Goal: Task Accomplishment & Management: Complete application form

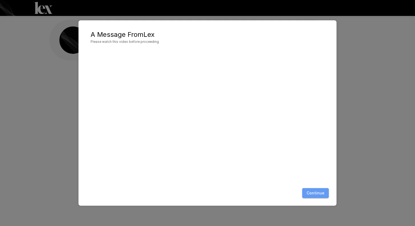
click at [327, 195] on button "Continue" at bounding box center [315, 193] width 27 height 10
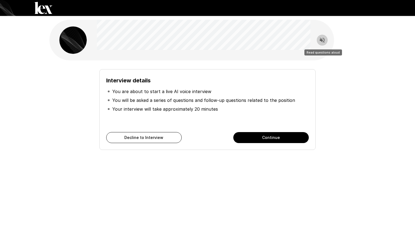
click at [321, 40] on icon "Read questions aloud" at bounding box center [322, 40] width 5 height 5
click at [263, 140] on button "Continue" at bounding box center [271, 137] width 76 height 11
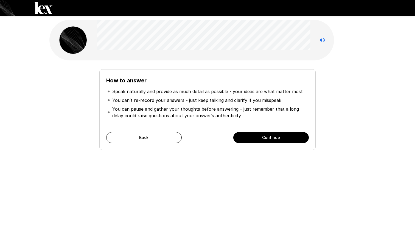
click at [186, 13] on div at bounding box center [207, 8] width 415 height 16
click at [259, 137] on button "Continue" at bounding box center [271, 137] width 76 height 11
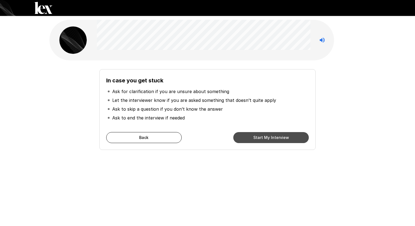
click at [286, 139] on button "Start My Interview" at bounding box center [271, 137] width 76 height 11
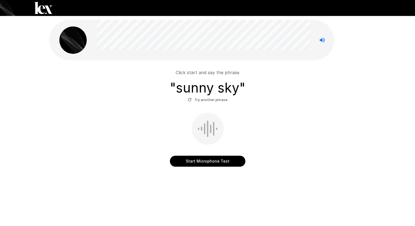
click at [193, 160] on button "Start Microphone Test" at bounding box center [208, 161] width 76 height 11
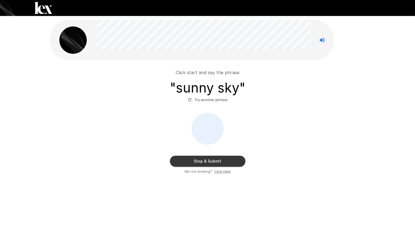
click at [216, 164] on button "Stop & Submit" at bounding box center [208, 161] width 76 height 11
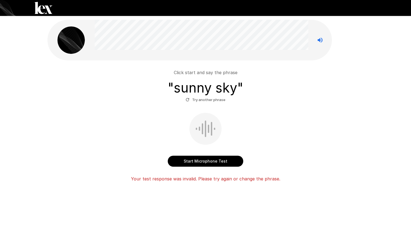
click at [188, 161] on button "Start Microphone Test" at bounding box center [206, 161] width 76 height 11
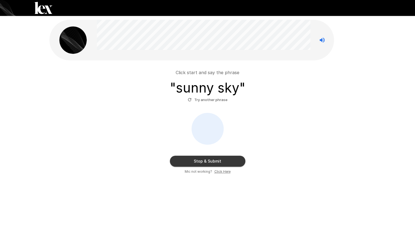
click at [199, 160] on button "Stop & Submit" at bounding box center [208, 161] width 76 height 11
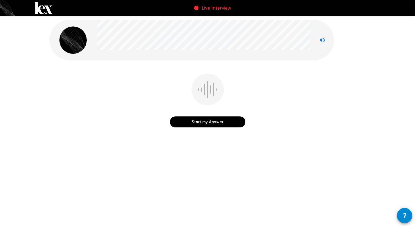
click at [215, 122] on button "Start my Answer" at bounding box center [208, 121] width 76 height 11
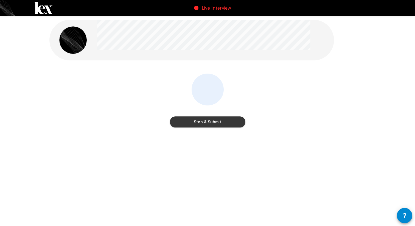
click at [219, 123] on button "Stop & Submit" at bounding box center [208, 121] width 76 height 11
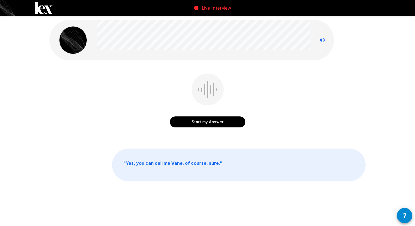
click at [213, 123] on button "Start my Answer" at bounding box center [208, 121] width 76 height 11
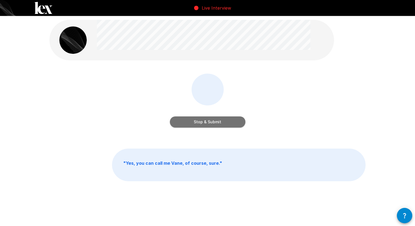
click at [213, 123] on button "Stop & Submit" at bounding box center [208, 121] width 76 height 11
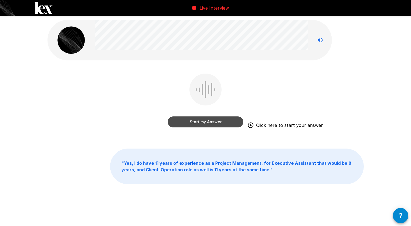
click at [202, 123] on button "Start my Answer" at bounding box center [206, 121] width 76 height 11
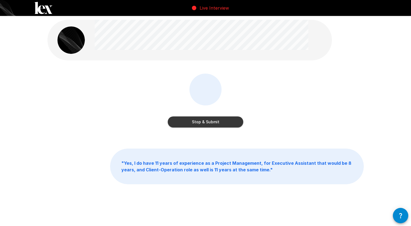
click at [193, 122] on button "Stop & Submit" at bounding box center [206, 121] width 76 height 11
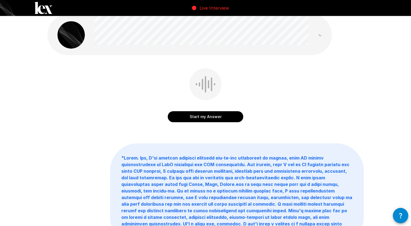
scroll to position [6, 0]
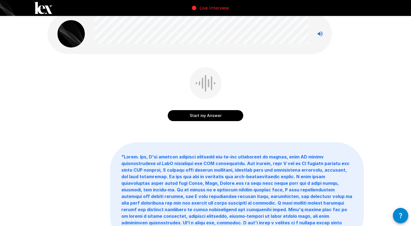
click at [227, 118] on button "Start my Answer" at bounding box center [206, 115] width 76 height 11
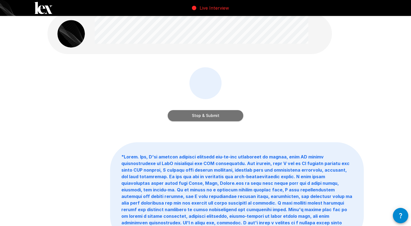
click at [221, 117] on button "Stop & Submit" at bounding box center [206, 115] width 76 height 11
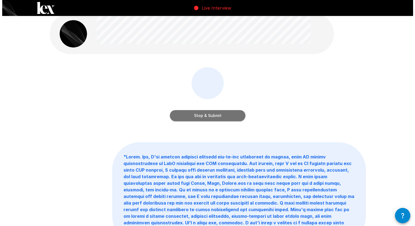
scroll to position [0, 0]
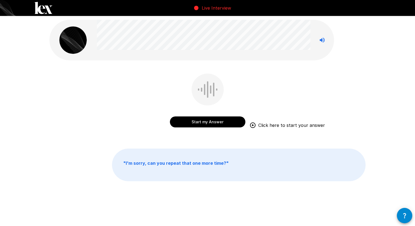
click at [206, 122] on button "Start my Answer" at bounding box center [208, 121] width 76 height 11
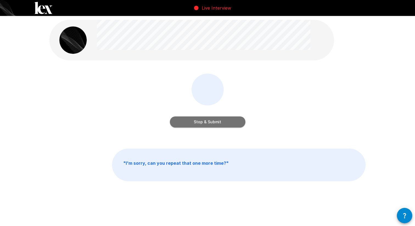
click at [205, 120] on button "Stop & Submit" at bounding box center [208, 121] width 76 height 11
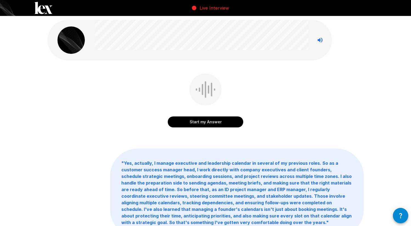
click at [206, 121] on button "Start my Answer" at bounding box center [206, 121] width 76 height 11
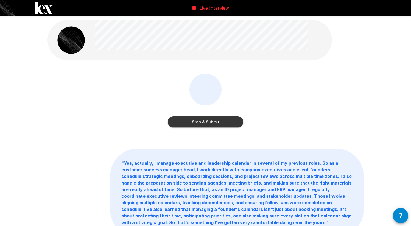
click at [206, 121] on button "Stop & Submit" at bounding box center [206, 121] width 76 height 11
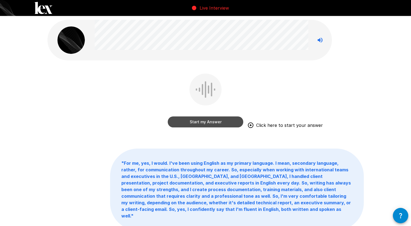
click at [206, 122] on button "Start my Answer" at bounding box center [206, 121] width 76 height 11
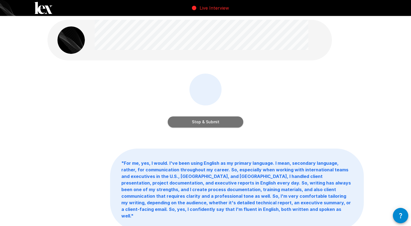
click at [206, 122] on button "Stop & Submit" at bounding box center [206, 121] width 76 height 11
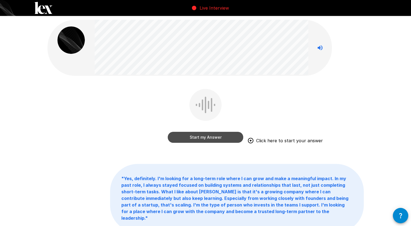
click at [216, 140] on button "Start my Answer" at bounding box center [206, 137] width 76 height 11
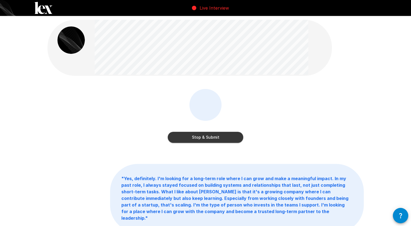
click at [214, 137] on button "Stop & Submit" at bounding box center [206, 137] width 76 height 11
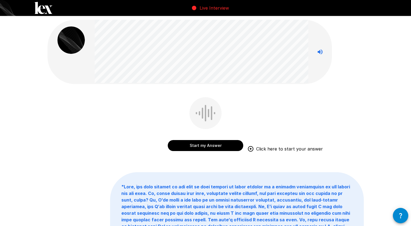
click at [207, 146] on button "Start my Answer" at bounding box center [206, 145] width 76 height 11
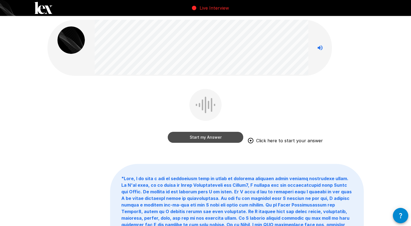
click at [195, 136] on button "Start my Answer" at bounding box center [206, 137] width 76 height 11
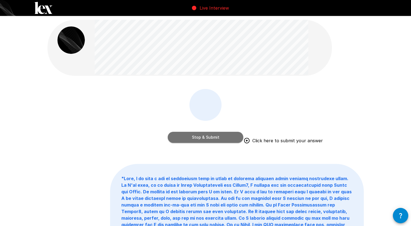
click at [205, 136] on button "Stop & Submit" at bounding box center [206, 137] width 76 height 11
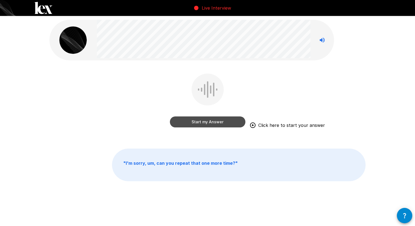
click at [194, 124] on button "Start my Answer" at bounding box center [208, 121] width 76 height 11
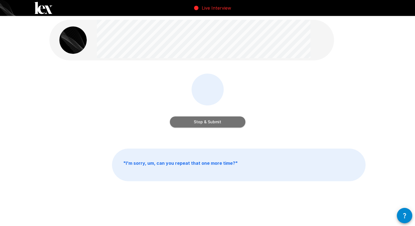
click at [213, 125] on button "Stop & Submit" at bounding box center [208, 121] width 76 height 11
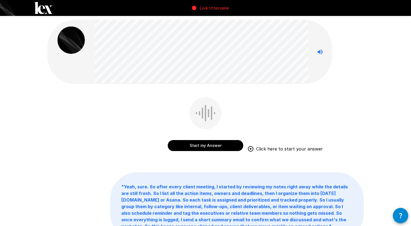
click at [203, 144] on button "Start my Answer" at bounding box center [206, 145] width 76 height 11
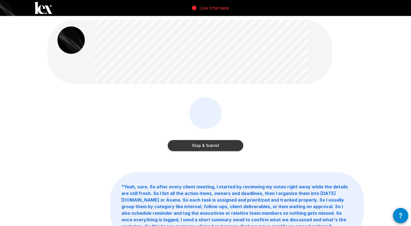
click at [217, 142] on button "Stop & Submit" at bounding box center [206, 145] width 76 height 11
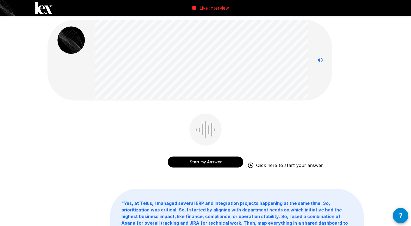
click at [199, 162] on button "Start my Answer" at bounding box center [206, 162] width 76 height 11
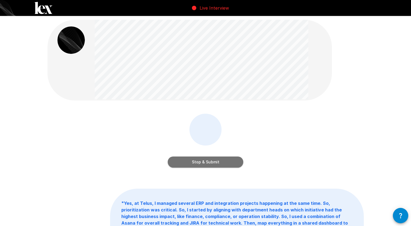
click at [220, 161] on button "Stop & Submit" at bounding box center [206, 162] width 76 height 11
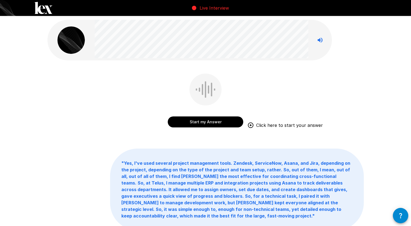
click at [211, 122] on button "Start my Answer" at bounding box center [206, 121] width 76 height 11
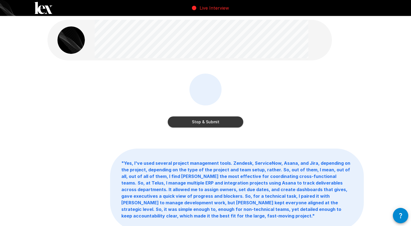
click at [223, 122] on button "Stop & Submit" at bounding box center [206, 121] width 76 height 11
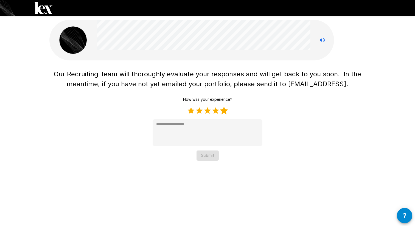
click at [224, 111] on label "5 Stars" at bounding box center [224, 111] width 8 height 8
type textarea "*"
click at [208, 155] on button "Submit" at bounding box center [208, 155] width 22 height 10
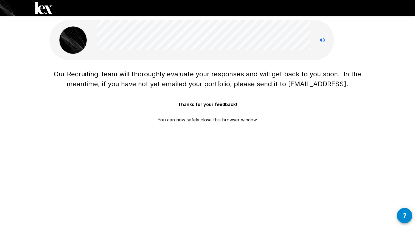
click at [10, 31] on div "Our Recruiting Team will thoroughly evaluate your responses and will get back t…" at bounding box center [207, 86] width 415 height 173
